Goal: Find specific page/section: Find specific page/section

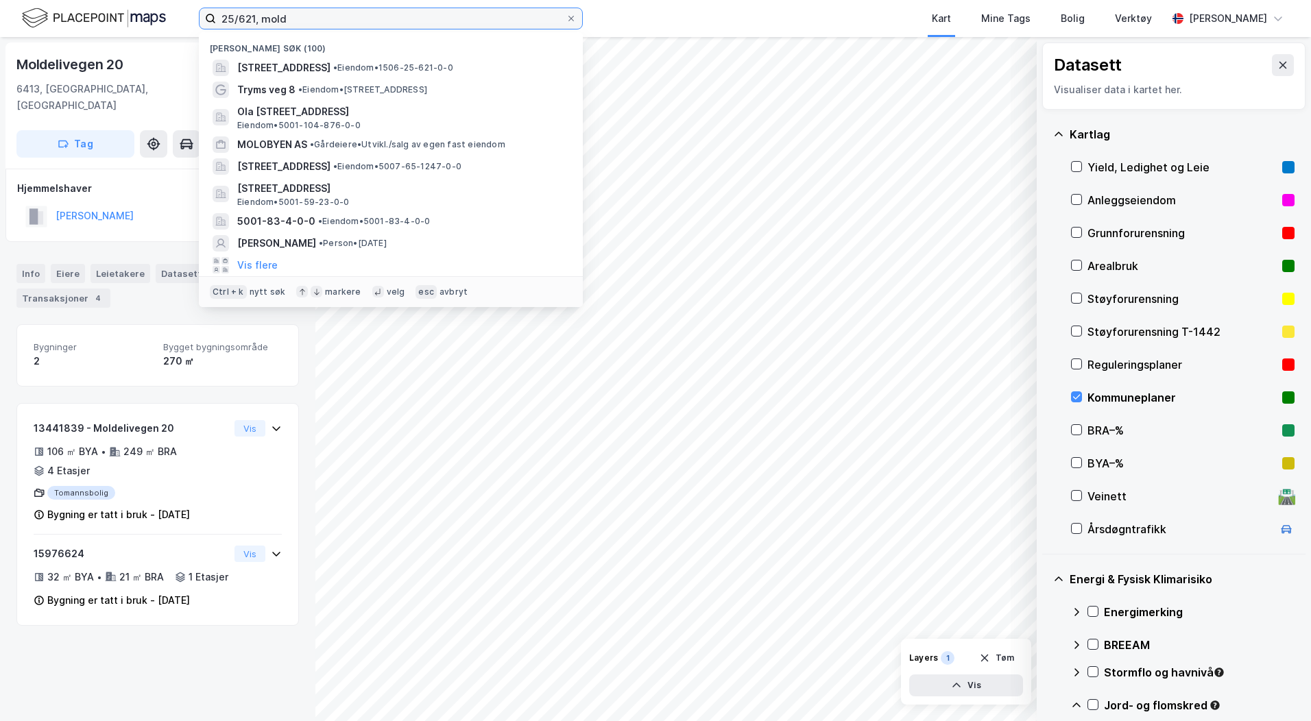
click at [286, 22] on input "25/621, mold" at bounding box center [391, 18] width 350 height 21
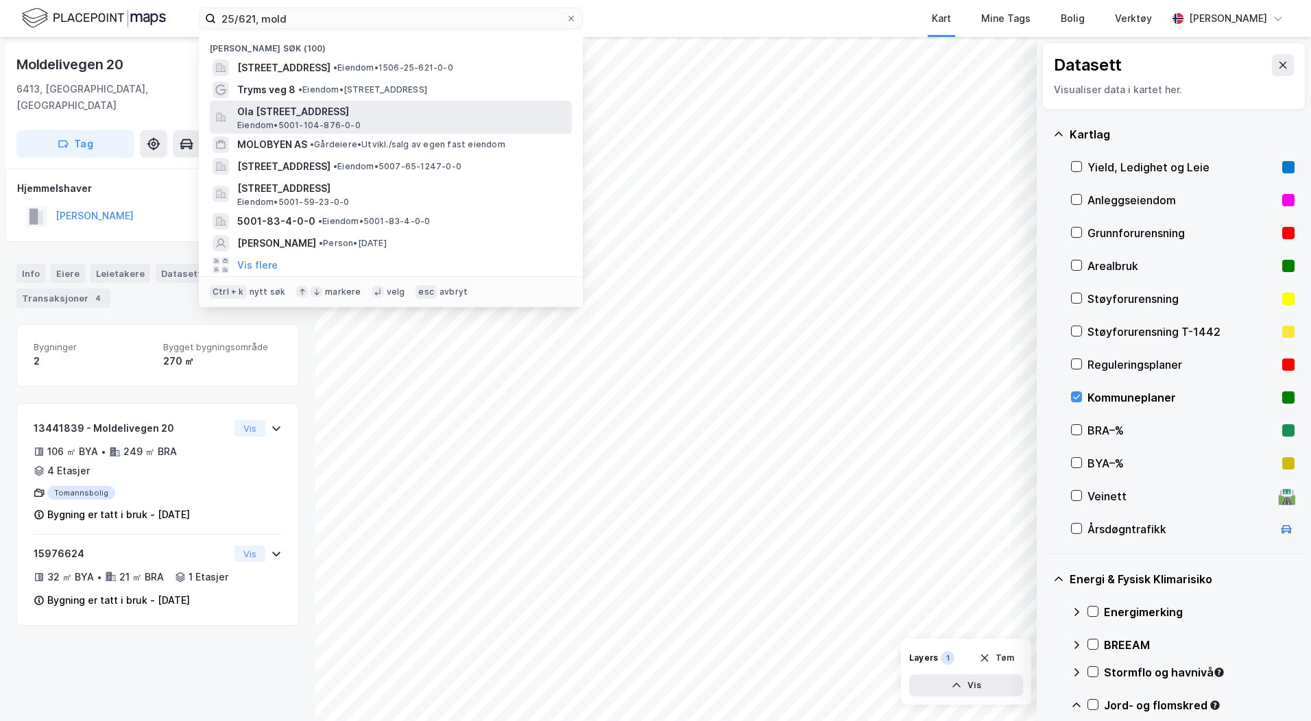
click at [339, 125] on span "Eiendom • 5001-104-876-0-0" at bounding box center [298, 125] width 123 height 11
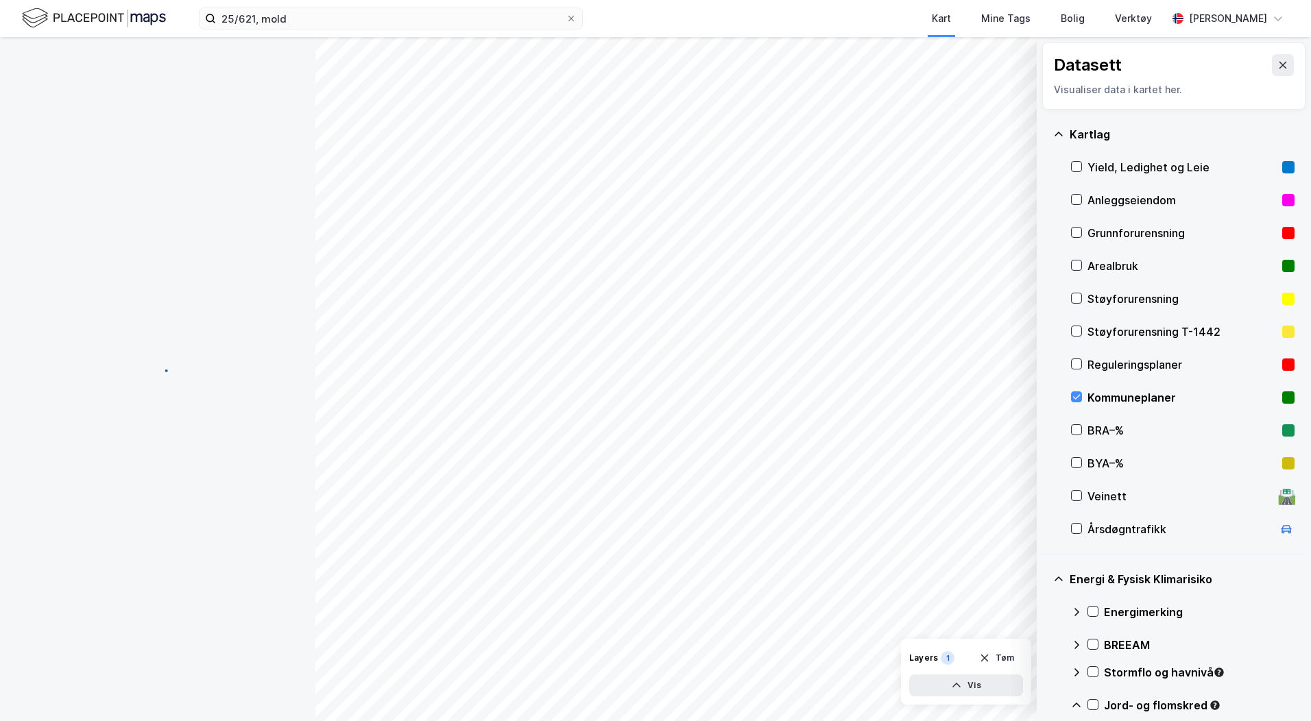
scroll to position [2, 0]
